Goal: Task Accomplishment & Management: Manage account settings

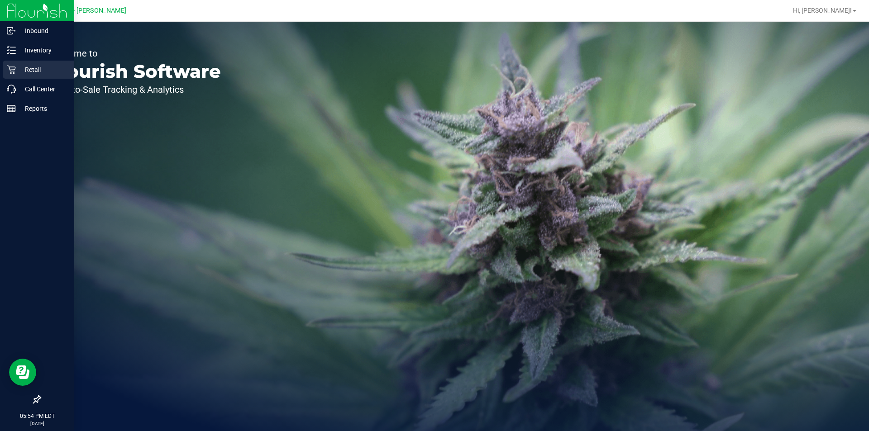
click at [21, 67] on p "Retail" at bounding box center [43, 69] width 54 height 11
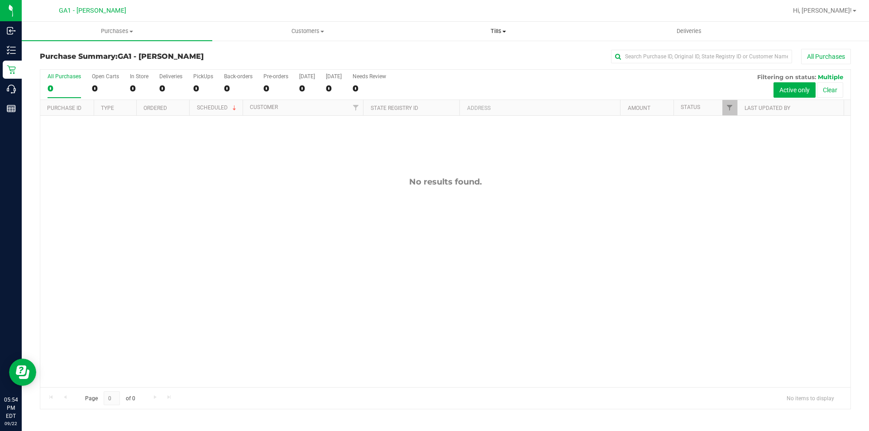
click at [520, 26] on uib-tab-heading "Tills Manage tills Reconcile e-payments" at bounding box center [498, 31] width 190 height 18
click at [453, 51] on span "Manage tills" at bounding box center [433, 55] width 61 height 8
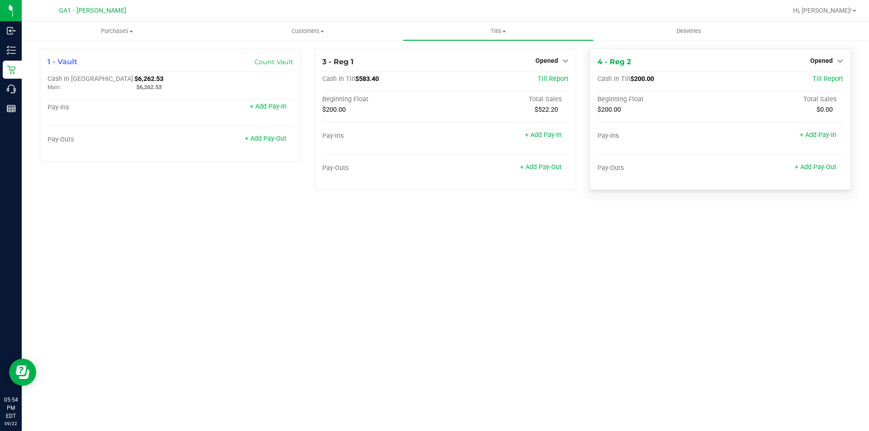
click at [824, 67] on div "4 - Reg 2 Opened Close Till" at bounding box center [721, 62] width 246 height 11
click at [833, 60] on link "Opened" at bounding box center [826, 60] width 33 height 7
click at [819, 83] on link "Close Till" at bounding box center [822, 79] width 24 height 7
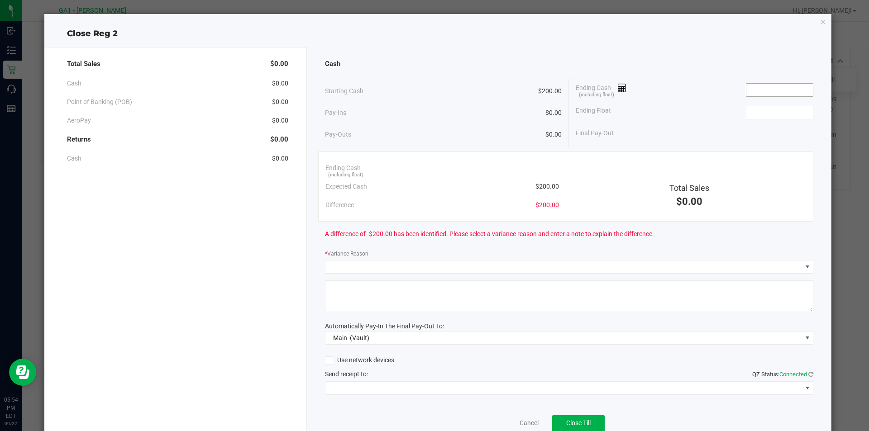
click at [777, 96] on span at bounding box center [779, 90] width 67 height 14
click at [778, 90] on input at bounding box center [780, 90] width 67 height 13
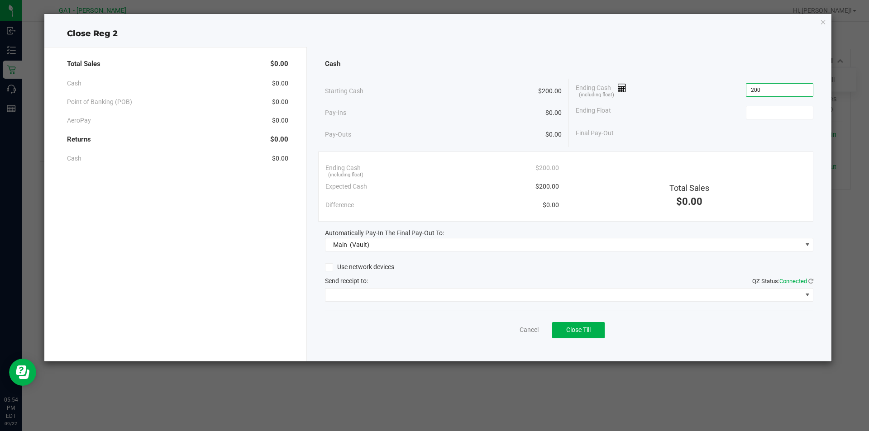
type input "$200.00"
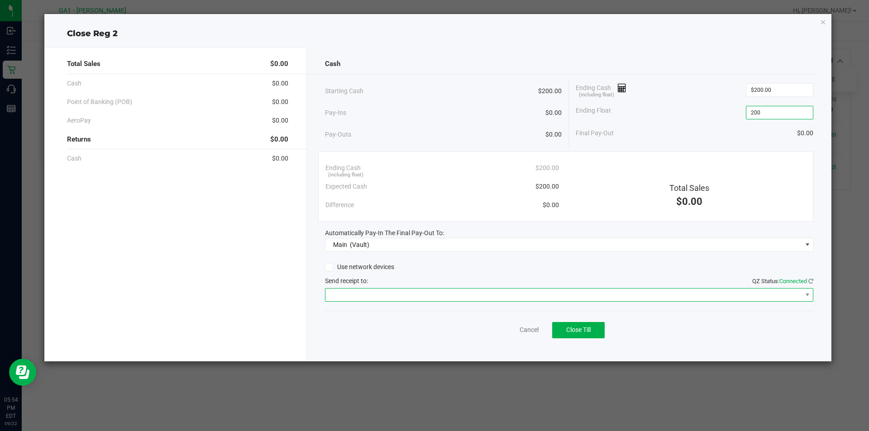
type input "$200.00"
click at [480, 289] on span at bounding box center [563, 295] width 477 height 13
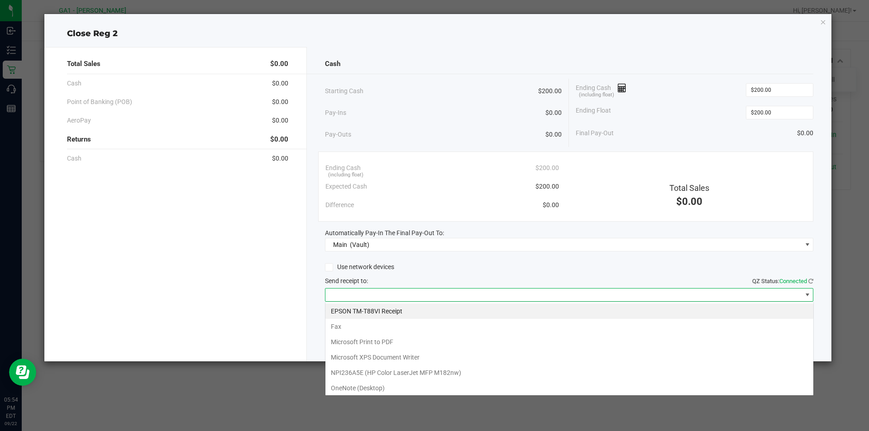
scroll to position [14, 488]
click at [428, 308] on Receipt "EPSON TM-T88VI Receipt" at bounding box center [569, 311] width 488 height 15
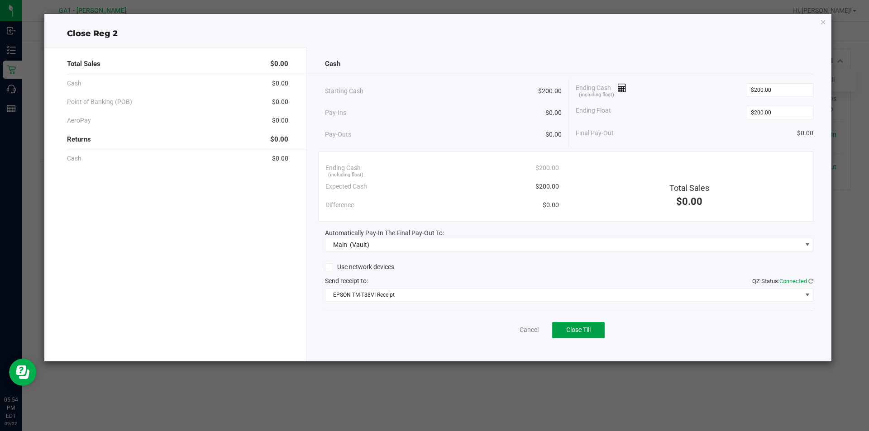
click at [574, 327] on span "Close Till" at bounding box center [578, 329] width 24 height 7
click at [519, 329] on link "Dismiss" at bounding box center [509, 330] width 22 height 10
